Goal: Entertainment & Leisure: Consume media (video, audio)

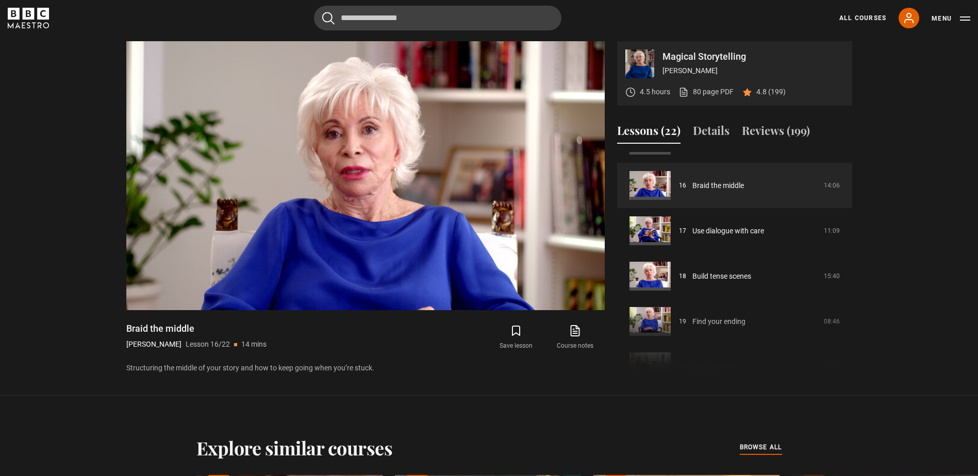
scroll to position [707, 0]
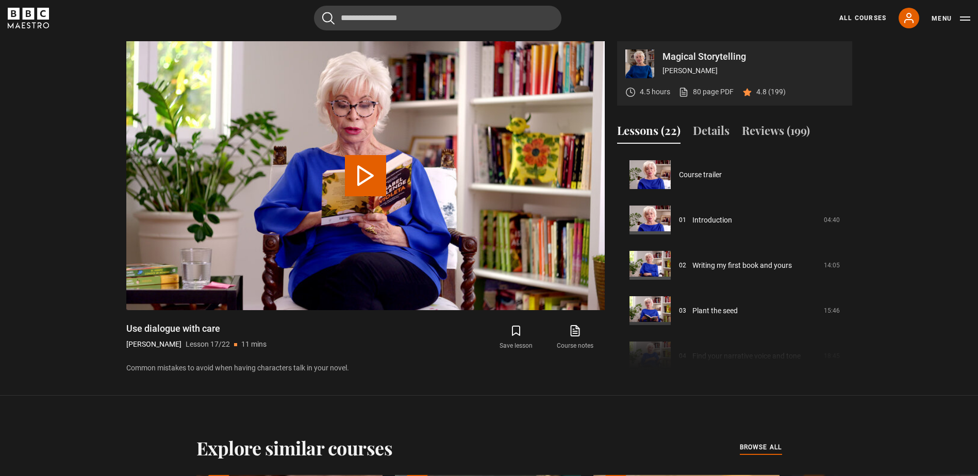
scroll to position [726, 0]
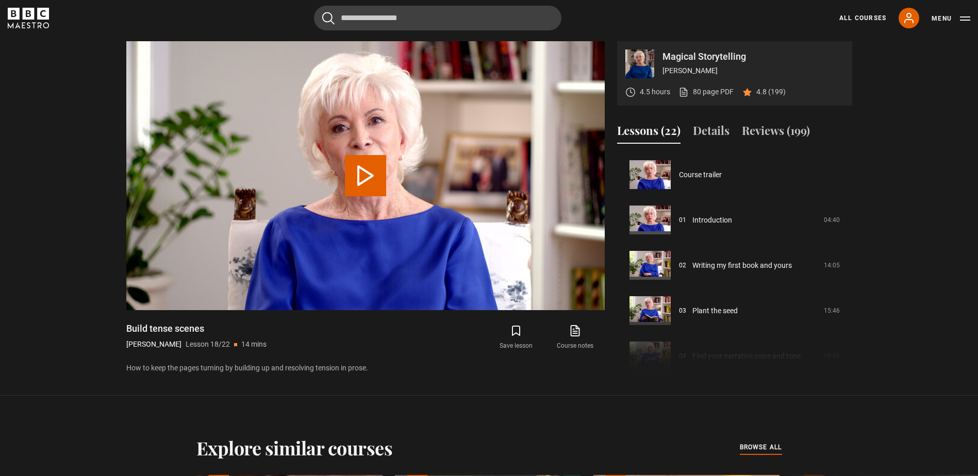
scroll to position [771, 0]
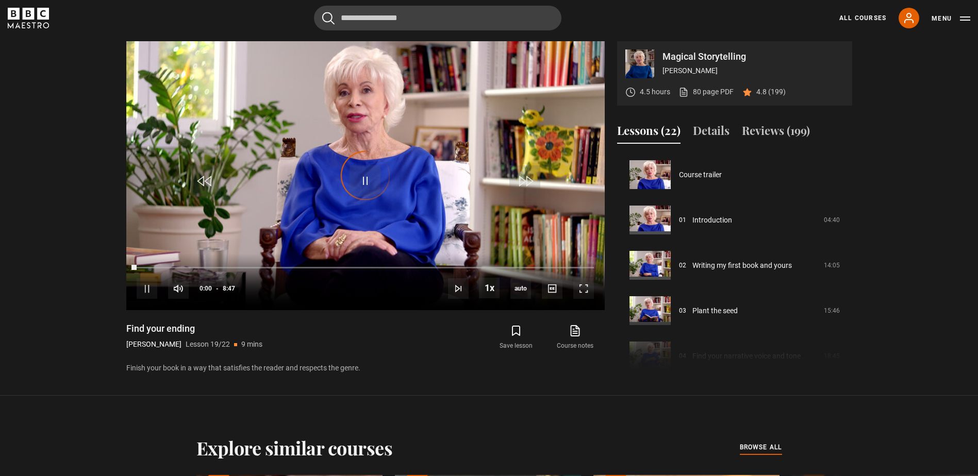
scroll to position [817, 0]
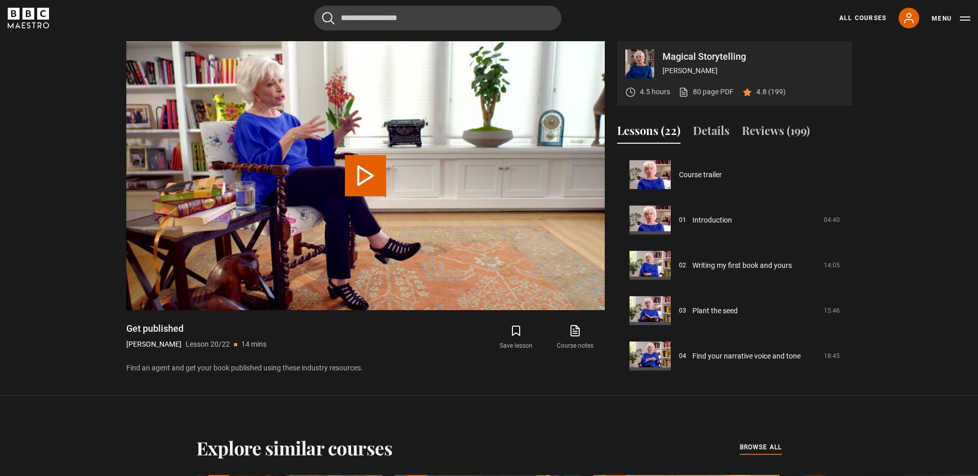
scroll to position [847, 0]
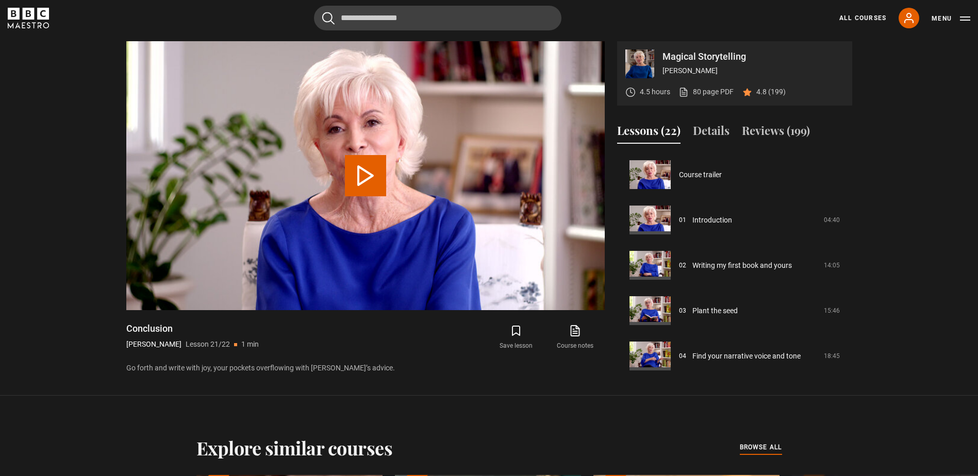
scroll to position [847, 0]
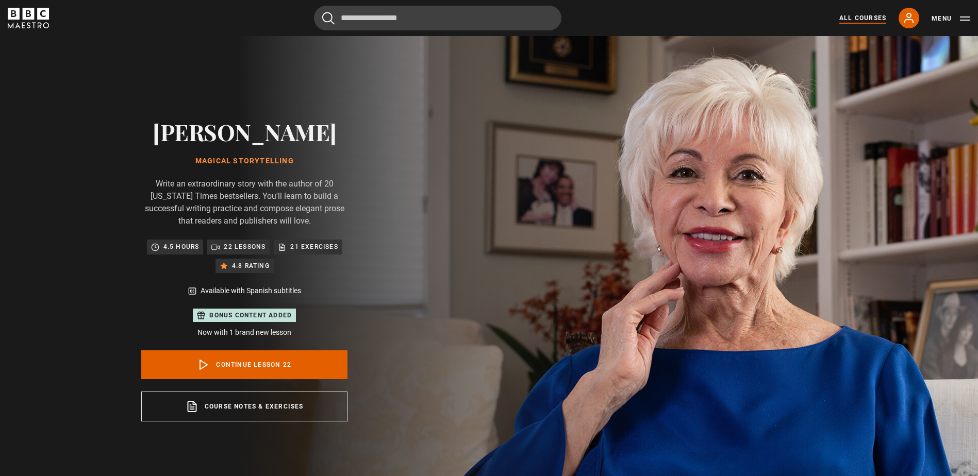
click at [857, 18] on link "All Courses" at bounding box center [862, 17] width 47 height 9
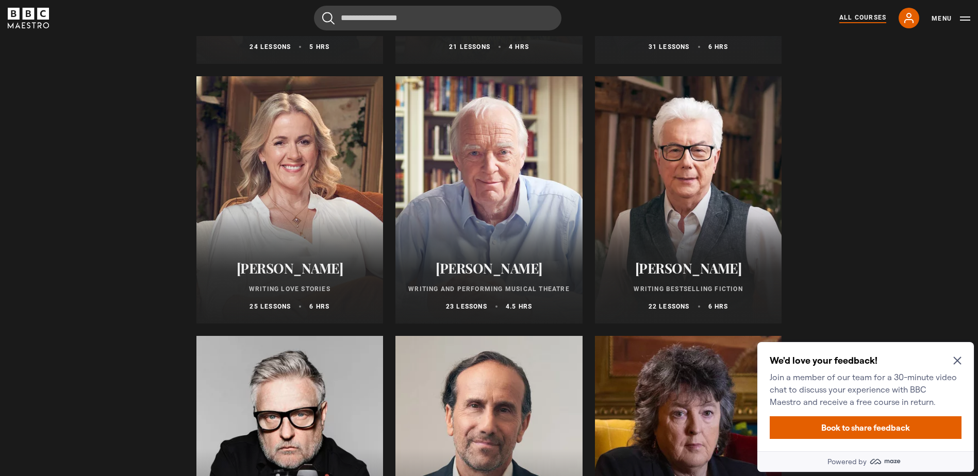
scroll to position [1908, 0]
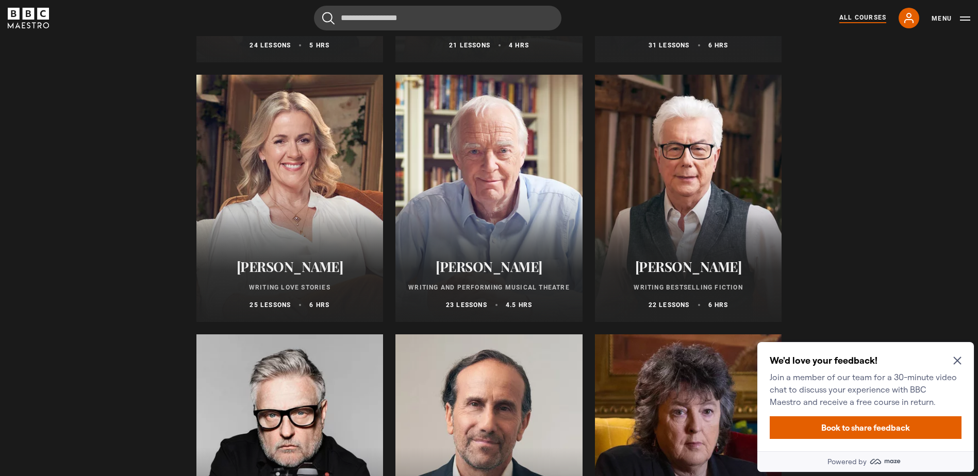
click at [303, 219] on div at bounding box center [289, 198] width 187 height 247
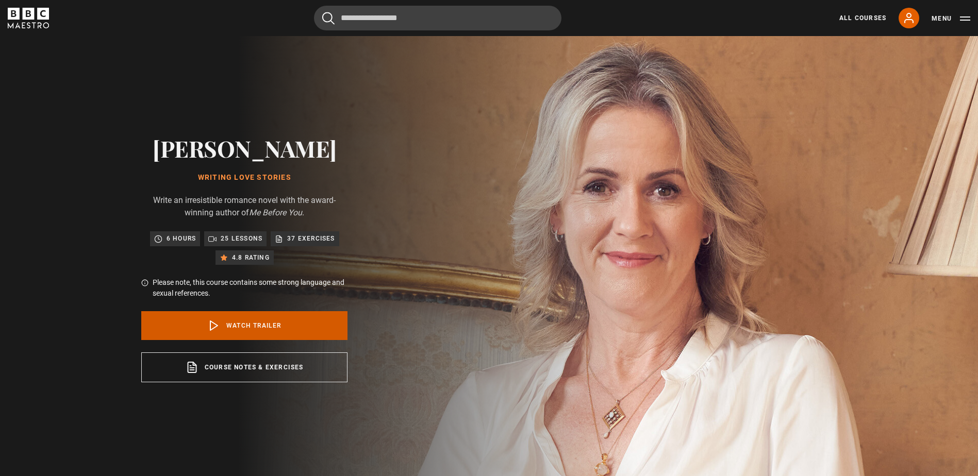
click at [265, 329] on link "Watch Trailer" at bounding box center [244, 325] width 206 height 29
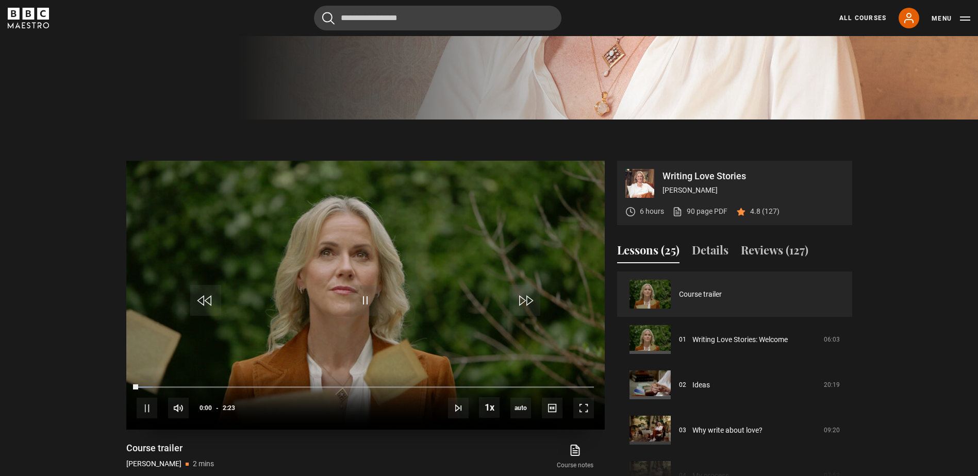
scroll to position [482, 0]
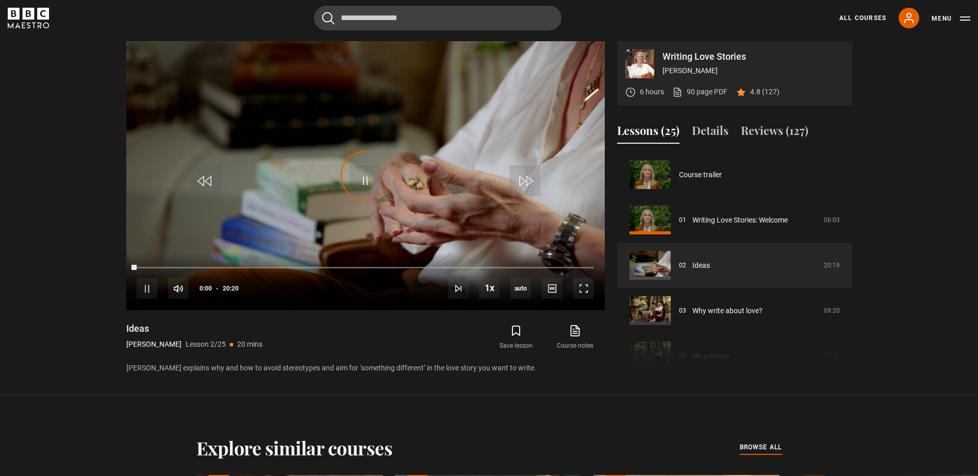
scroll to position [45, 0]
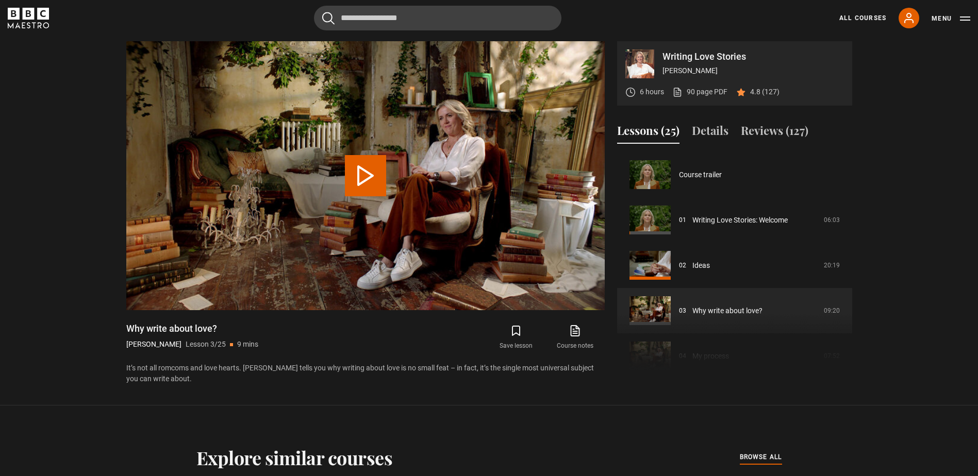
scroll to position [91, 0]
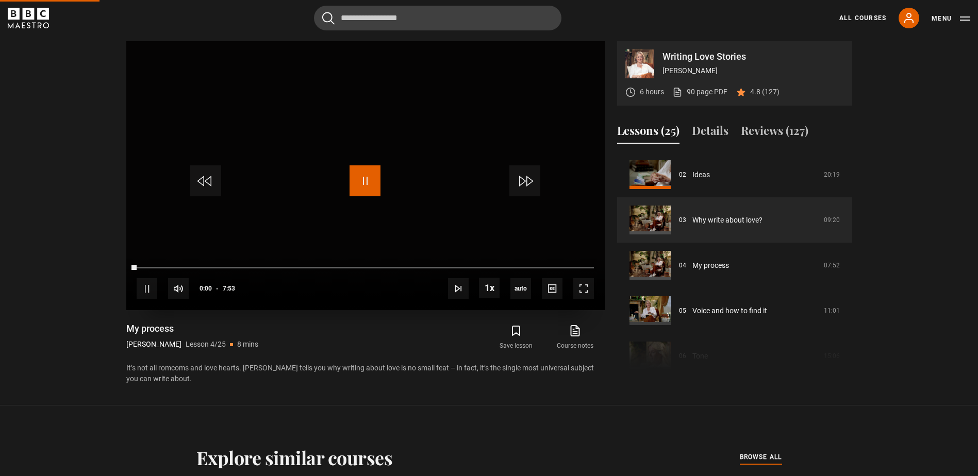
click at [367, 180] on span "Video Player" at bounding box center [365, 181] width 31 height 31
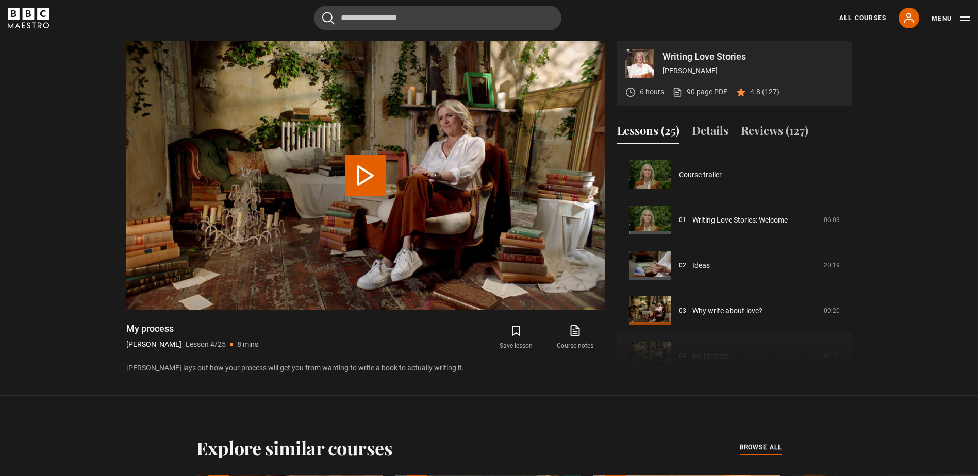
scroll to position [136, 0]
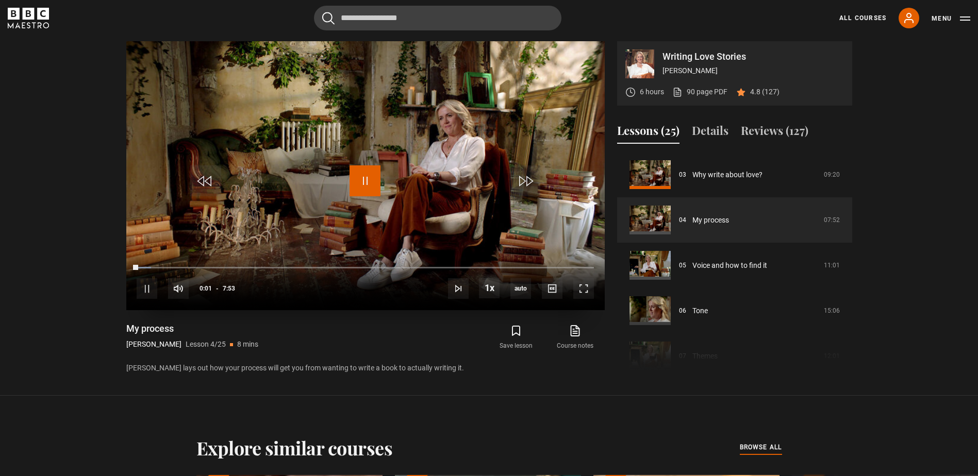
click at [366, 180] on span "Video Player" at bounding box center [365, 181] width 31 height 31
